Goal: Go to known website: Access a specific website the user already knows

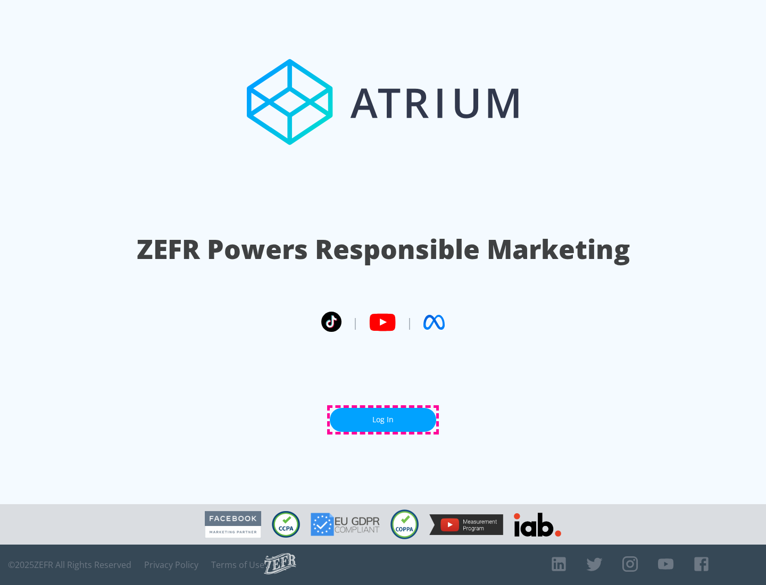
click at [383, 419] on link "Log In" at bounding box center [383, 420] width 106 height 24
